Goal: Information Seeking & Learning: Learn about a topic

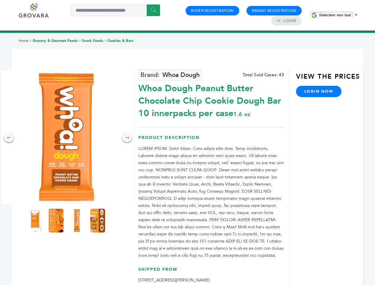
click at [338, 15] on span "Selecteer een taal" at bounding box center [335, 15] width 32 height 4
click at [67, 137] on img at bounding box center [67, 138] width 134 height 134
click at [0, 0] on div "×" at bounding box center [0, 0] width 0 height 0
click at [127, 137] on div "→" at bounding box center [127, 138] width 10 height 10
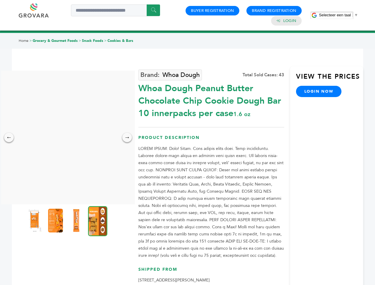
click at [35, 221] on img at bounding box center [34, 221] width 15 height 24
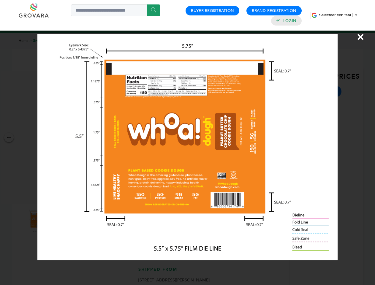
click at [56, 221] on div "×" at bounding box center [187, 142] width 375 height 285
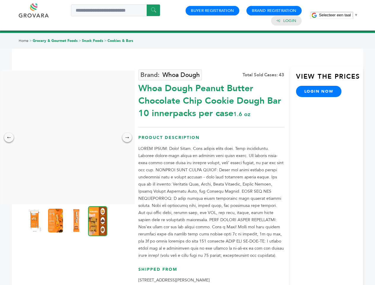
click at [77, 221] on img at bounding box center [76, 221] width 15 height 24
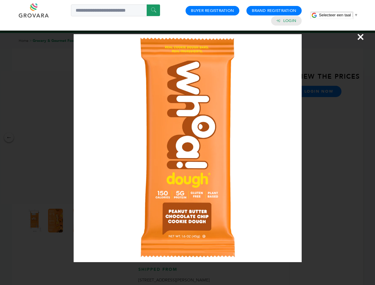
click at [98, 221] on div "×" at bounding box center [187, 142] width 375 height 285
